Goal: Task Accomplishment & Management: Use online tool/utility

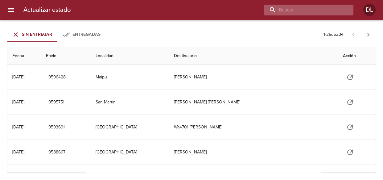
click at [311, 9] on input "buscar" at bounding box center [303, 10] width 79 height 11
type input "9570345"
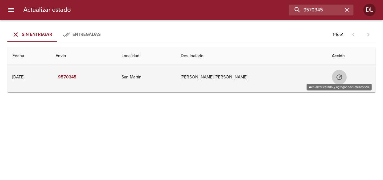
click at [340, 76] on icon "Tabla de envíos del cliente" at bounding box center [339, 77] width 6 height 6
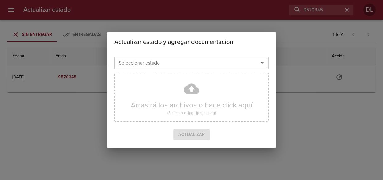
click at [263, 62] on icon "Abrir" at bounding box center [261, 62] width 7 height 7
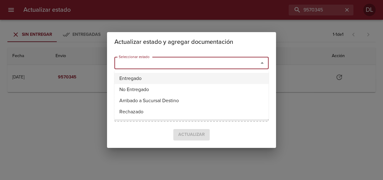
click at [233, 81] on li "Entregado" at bounding box center [191, 78] width 154 height 11
type input "Entregado"
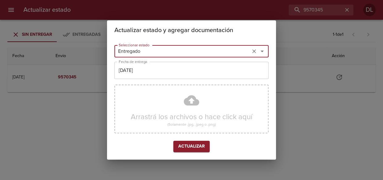
click at [200, 72] on input "[DATE]" at bounding box center [191, 70] width 154 height 17
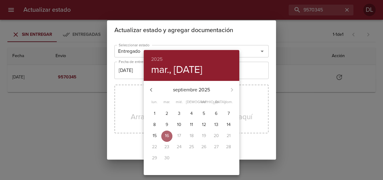
click at [165, 134] on p "16" at bounding box center [167, 136] width 4 height 6
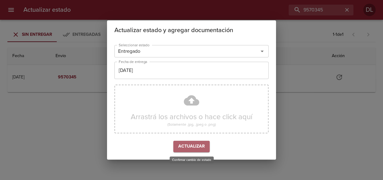
click at [194, 146] on span "Actualizar" at bounding box center [191, 146] width 27 height 8
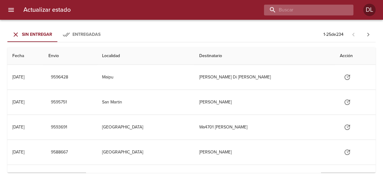
click at [328, 9] on input "buscar" at bounding box center [303, 10] width 79 height 11
type input "9559857"
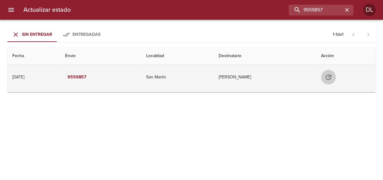
click at [331, 75] on icon "Tabla de envíos del cliente" at bounding box center [329, 77] width 6 height 6
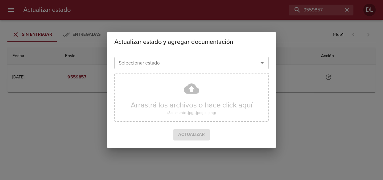
click at [234, 63] on input "Seleccionar estado" at bounding box center [182, 63] width 132 height 9
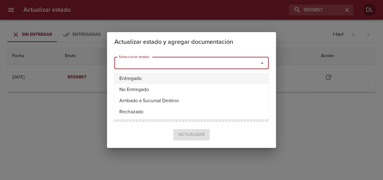
click at [218, 76] on li "Entregado" at bounding box center [191, 78] width 154 height 11
type input "Entregado"
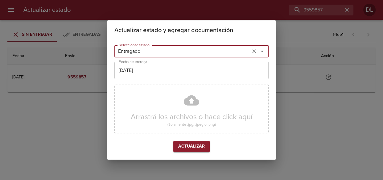
click at [192, 142] on button "Actualizar" at bounding box center [191, 146] width 36 height 11
